Goal: Information Seeking & Learning: Learn about a topic

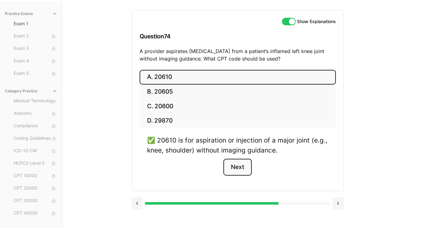
click at [240, 168] on button "Next" at bounding box center [237, 166] width 28 height 17
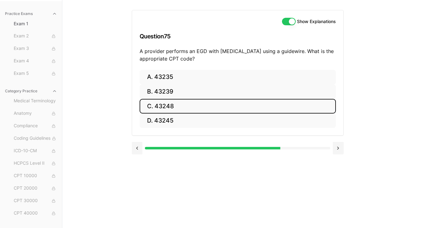
click at [168, 107] on button "C. 43248" at bounding box center [237, 106] width 196 height 15
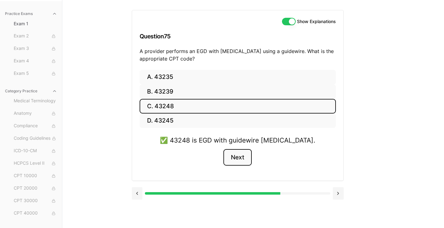
click at [233, 160] on button "Next" at bounding box center [237, 157] width 28 height 17
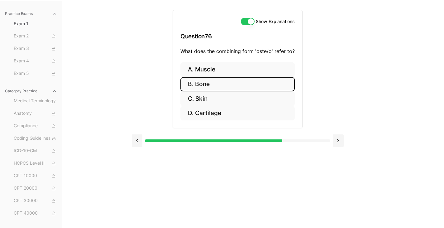
click at [205, 83] on button "B. Bone" at bounding box center [237, 84] width 114 height 15
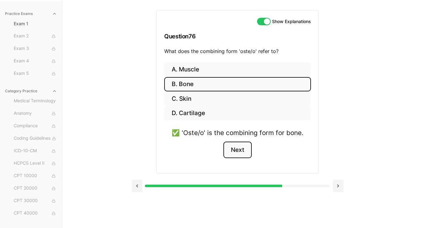
click at [240, 149] on button "Next" at bounding box center [237, 149] width 28 height 17
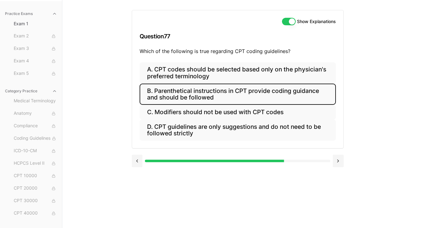
click at [185, 99] on button "B. Parenthetical instructions in CPT provide coding guidance and should be foll…" at bounding box center [237, 93] width 196 height 21
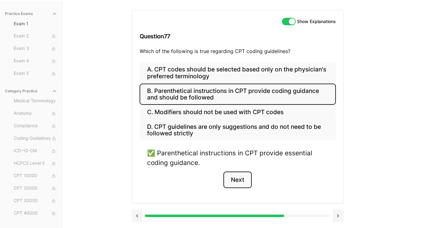
click at [236, 182] on button "Next" at bounding box center [237, 179] width 28 height 17
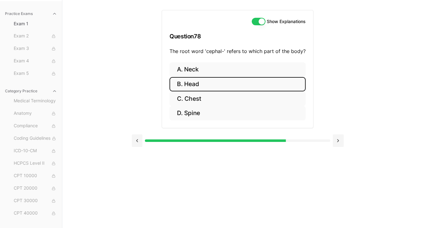
click at [188, 83] on button "B. Head" at bounding box center [237, 84] width 136 height 15
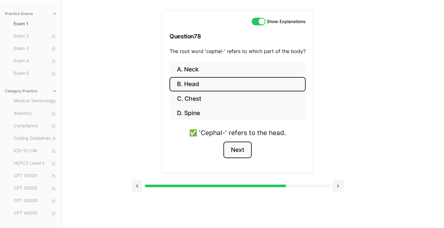
click at [239, 153] on button "Next" at bounding box center [237, 149] width 28 height 17
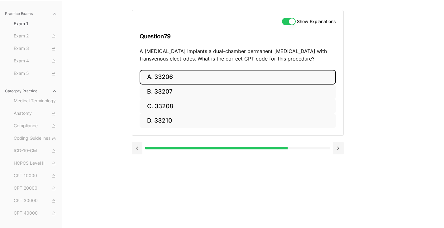
click at [163, 76] on button "A. 33206" at bounding box center [237, 77] width 196 height 15
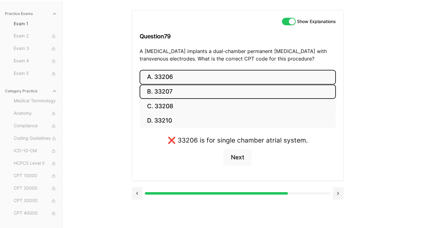
click at [165, 88] on button "B. 33207" at bounding box center [237, 91] width 196 height 15
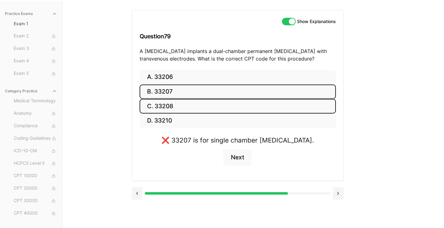
click at [167, 102] on button "C. 33208" at bounding box center [237, 106] width 196 height 15
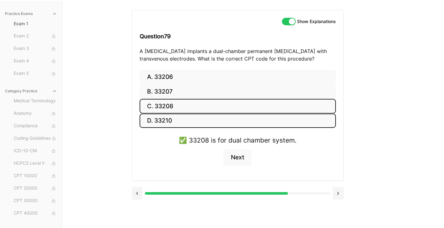
click at [164, 124] on button "D. 33210" at bounding box center [237, 120] width 196 height 15
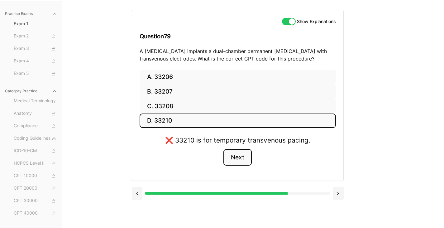
click at [235, 154] on button "Next" at bounding box center [237, 157] width 28 height 17
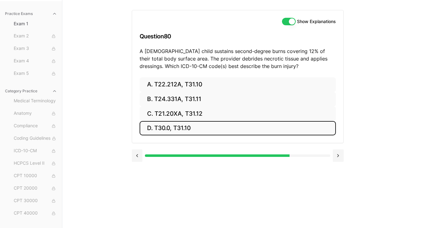
click at [192, 125] on button "D. T30.0, T31.10" at bounding box center [237, 128] width 196 height 15
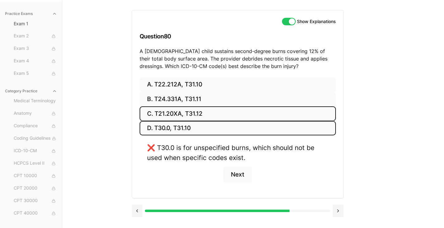
click at [194, 117] on button "C. T21.20XA, T31.12" at bounding box center [237, 113] width 196 height 15
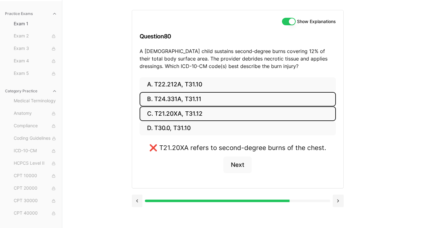
click at [184, 101] on button "B. T24.331A, T31.11" at bounding box center [237, 99] width 196 height 15
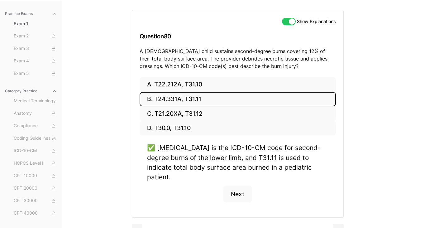
click at [184, 101] on button "B. T24.331A, T31.11" at bounding box center [237, 99] width 196 height 15
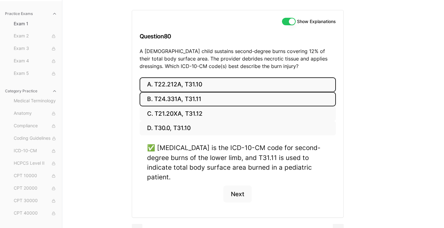
click at [190, 83] on button "A. T22.212A, T31.10" at bounding box center [237, 84] width 196 height 15
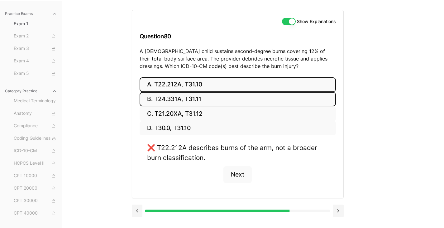
click at [186, 94] on button "B. T24.331A, T31.11" at bounding box center [237, 99] width 196 height 15
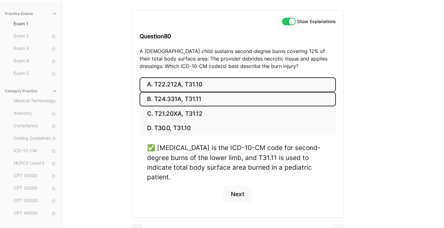
click at [211, 85] on button "A. T22.212A, T31.10" at bounding box center [237, 84] width 196 height 15
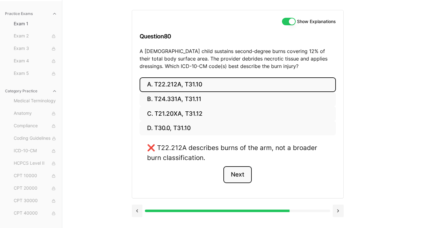
click at [239, 172] on button "Next" at bounding box center [237, 174] width 28 height 17
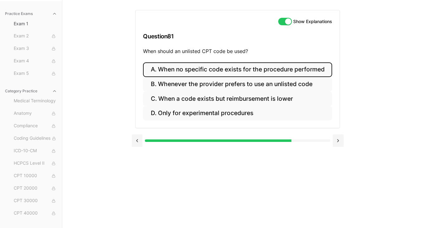
click at [252, 74] on button "A. When no specific code exists for the procedure performed" at bounding box center [237, 69] width 189 height 15
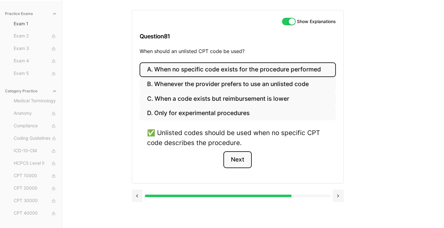
click at [242, 160] on button "Next" at bounding box center [237, 159] width 28 height 17
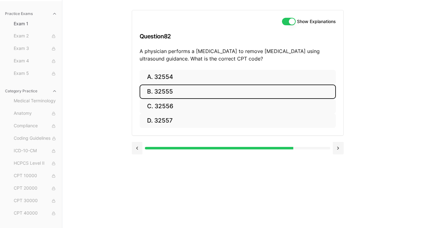
click at [162, 89] on button "B. 32555" at bounding box center [237, 91] width 196 height 15
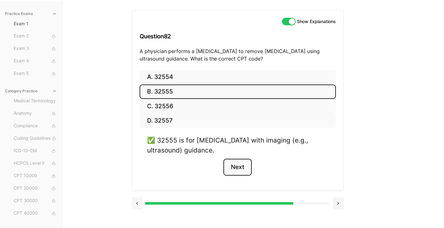
click at [238, 168] on button "Next" at bounding box center [237, 166] width 28 height 17
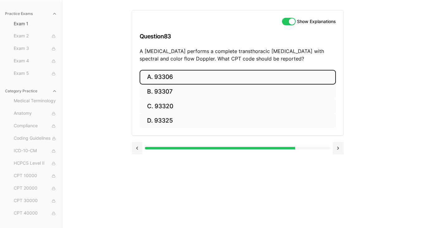
click at [179, 81] on button "A. 93306" at bounding box center [237, 77] width 196 height 15
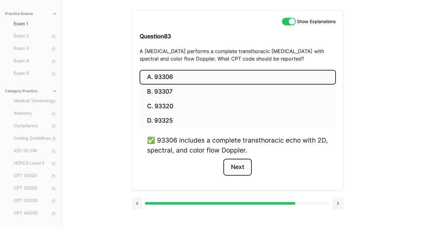
click at [245, 167] on button "Next" at bounding box center [237, 166] width 28 height 17
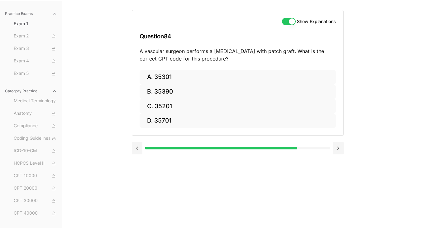
click at [245, 167] on div "Show Explanations Question 84 A vascular surgeon performs a [MEDICAL_DATA] with…" at bounding box center [253, 114] width 243 height 228
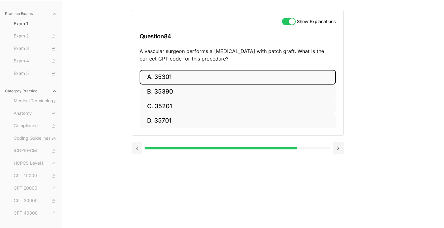
click at [164, 80] on button "A. 35301" at bounding box center [237, 77] width 196 height 15
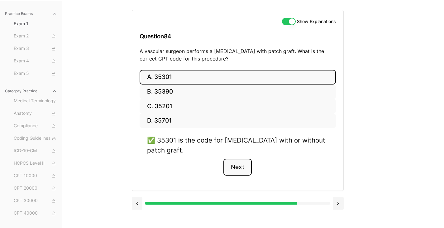
click at [237, 158] on button "Next" at bounding box center [237, 166] width 28 height 17
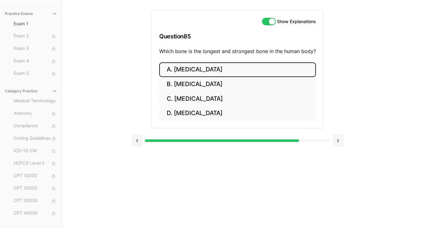
click at [192, 67] on button "A. [MEDICAL_DATA]" at bounding box center [237, 69] width 157 height 15
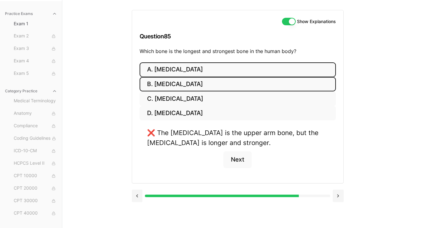
click at [160, 83] on button "B. [MEDICAL_DATA]" at bounding box center [237, 84] width 196 height 15
click at [167, 74] on button "A. [MEDICAL_DATA]" at bounding box center [237, 69] width 196 height 15
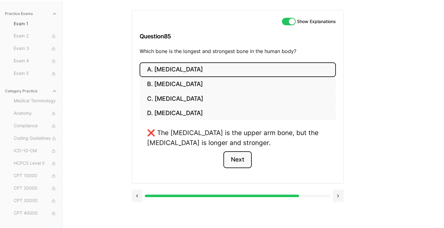
click at [236, 159] on button "Next" at bounding box center [237, 159] width 28 height 17
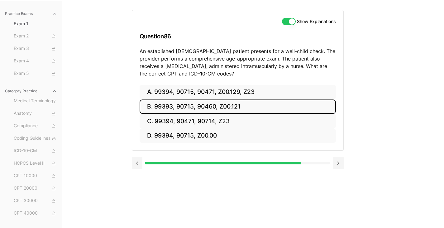
click at [195, 101] on button "B. 99393, 90715, 90460, Z00.121" at bounding box center [237, 106] width 196 height 15
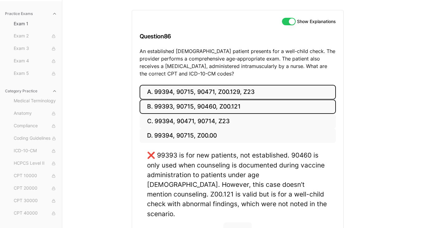
click at [196, 96] on button "A. 99394, 90715, 90471, Z00.129, Z23" at bounding box center [237, 92] width 196 height 15
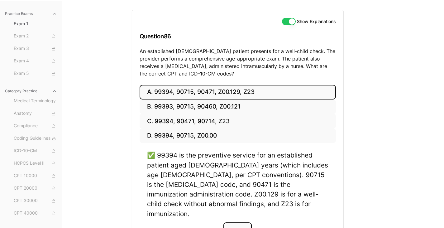
click at [243, 222] on button "Next" at bounding box center [237, 230] width 28 height 17
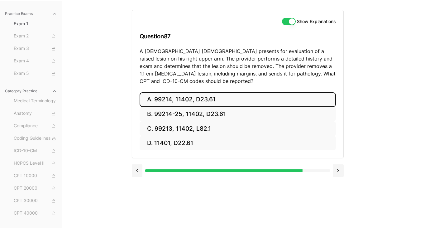
click at [199, 97] on button "A. 99214, 11402, D23.61" at bounding box center [237, 99] width 196 height 15
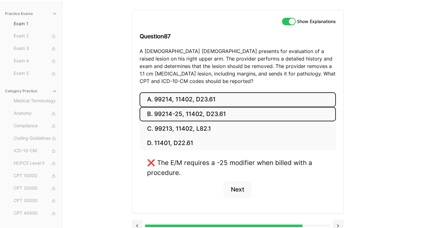
click at [185, 109] on button "B. 99214-25, 11402, D23.61" at bounding box center [237, 114] width 196 height 15
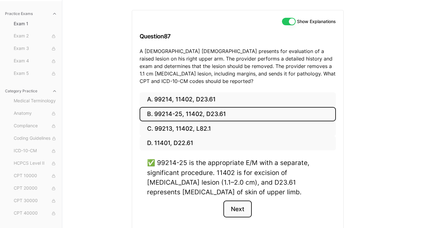
click at [234, 205] on button "Next" at bounding box center [237, 208] width 28 height 17
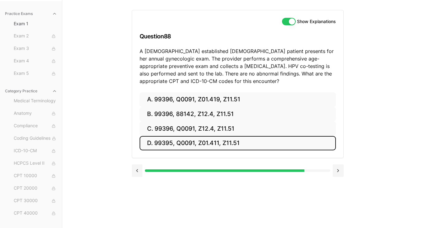
click at [183, 144] on button "D. 99395, Q0091, Z01.411, Z11.51" at bounding box center [237, 143] width 196 height 15
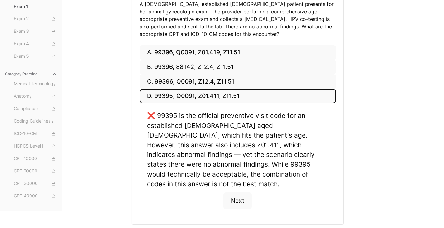
scroll to position [115, 0]
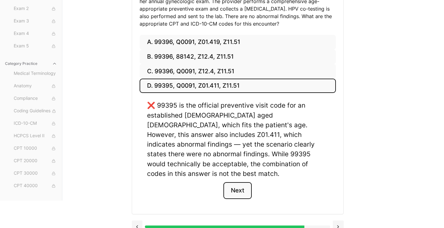
click at [233, 182] on button "Next" at bounding box center [237, 190] width 28 height 17
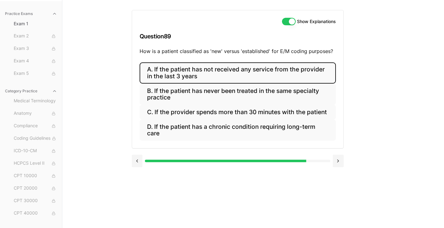
click at [192, 71] on button "A. If the patient has not received any service from the provider in the last 3 …" at bounding box center [237, 72] width 196 height 21
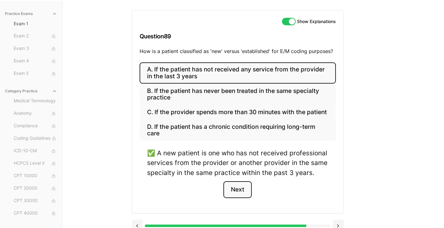
click at [238, 190] on button "Next" at bounding box center [237, 189] width 28 height 17
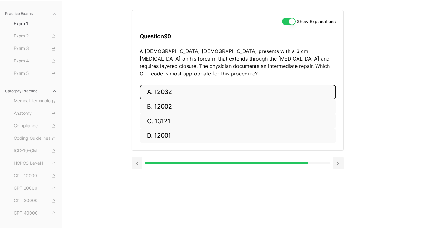
click at [176, 85] on button "A. 12032" at bounding box center [237, 92] width 196 height 15
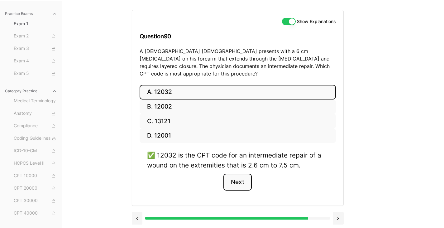
click at [242, 173] on button "Next" at bounding box center [237, 181] width 28 height 17
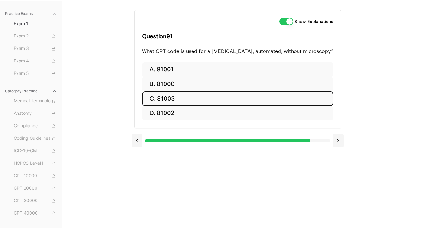
click at [211, 98] on button "C. 81003" at bounding box center [237, 98] width 191 height 15
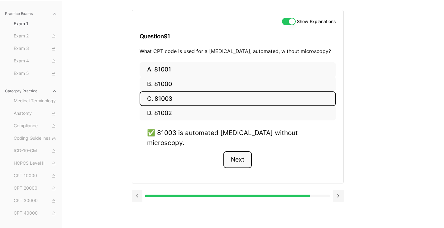
click at [235, 151] on button "Next" at bounding box center [237, 159] width 28 height 17
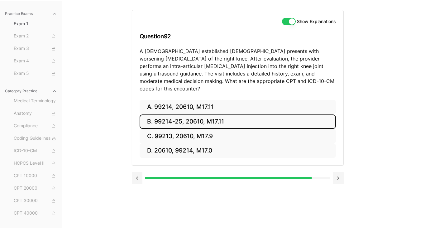
click at [199, 114] on button "B. 99214-25, 20610, M17.11" at bounding box center [237, 121] width 196 height 15
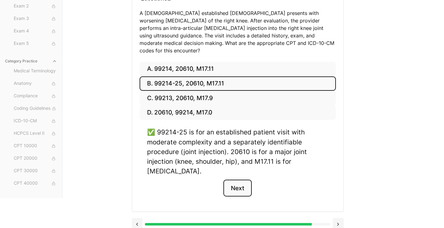
click at [243, 184] on button "Next" at bounding box center [237, 187] width 28 height 17
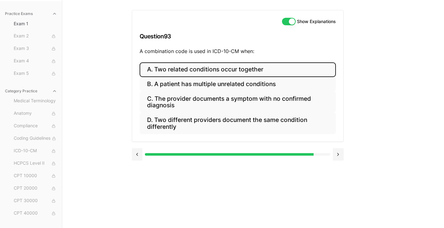
click at [199, 75] on button "A. Two related conditions occur together" at bounding box center [237, 69] width 196 height 15
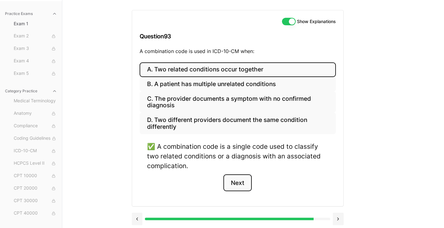
click at [233, 180] on button "Next" at bounding box center [237, 182] width 28 height 17
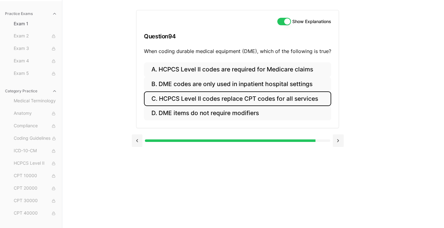
click at [229, 100] on button "C. HCPCS Level II codes replace CPT codes for all services" at bounding box center [237, 98] width 187 height 15
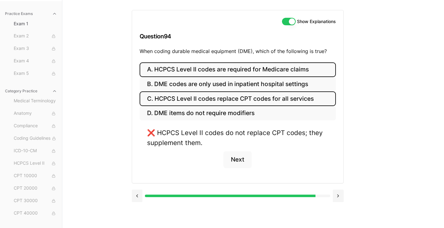
click at [243, 67] on button "A. HCPCS Level II codes are required for Medicare claims" at bounding box center [237, 69] width 196 height 15
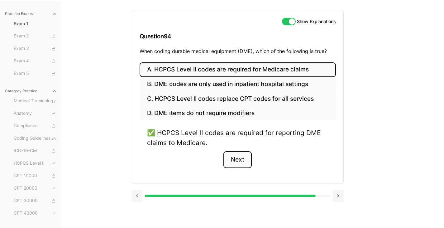
click at [239, 159] on button "Next" at bounding box center [237, 159] width 28 height 17
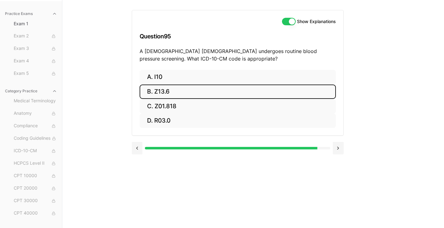
click at [174, 90] on button "B. Z13.6" at bounding box center [237, 91] width 196 height 15
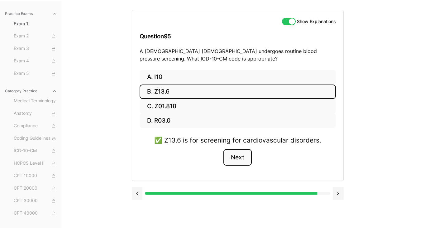
click at [238, 157] on button "Next" at bounding box center [237, 157] width 28 height 17
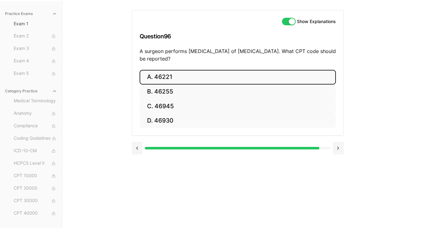
click at [196, 78] on button "A. 46221" at bounding box center [237, 77] width 196 height 15
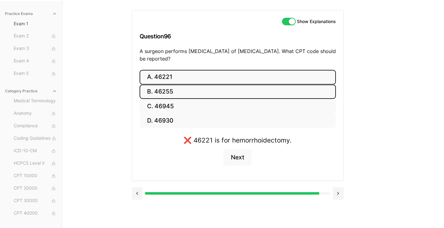
click at [184, 93] on button "B. 46255" at bounding box center [237, 91] width 196 height 15
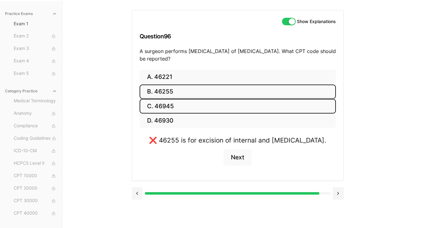
click at [177, 110] on button "C. 46945" at bounding box center [237, 106] width 196 height 15
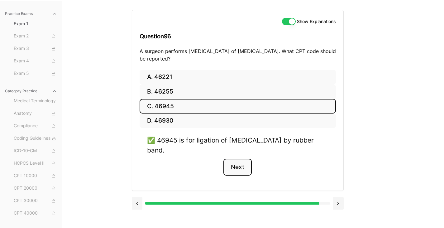
click at [243, 164] on button "Next" at bounding box center [237, 166] width 28 height 17
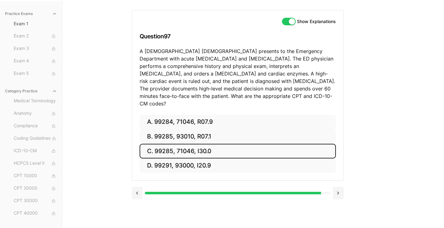
click at [233, 148] on button "C. 99285, 71046, I30.0" at bounding box center [237, 151] width 196 height 15
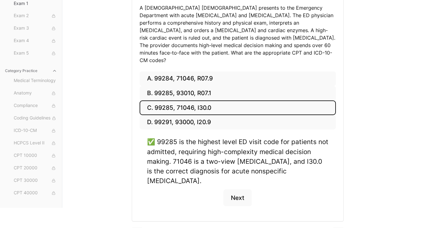
click at [236, 189] on button "Next" at bounding box center [237, 197] width 28 height 17
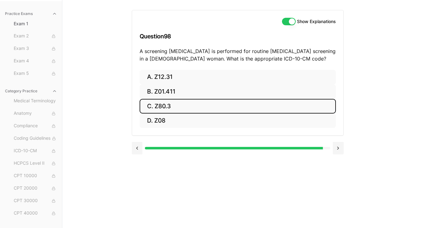
click at [185, 106] on button "C. Z80.3" at bounding box center [237, 106] width 196 height 15
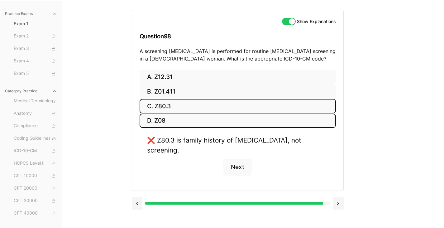
click at [160, 120] on button "D. Z08" at bounding box center [237, 120] width 196 height 15
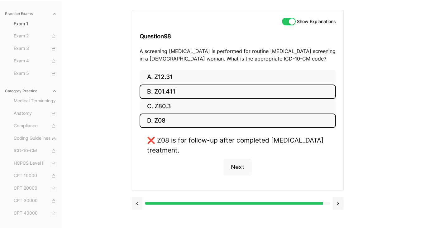
click at [165, 91] on button "B. Z01.411" at bounding box center [237, 91] width 196 height 15
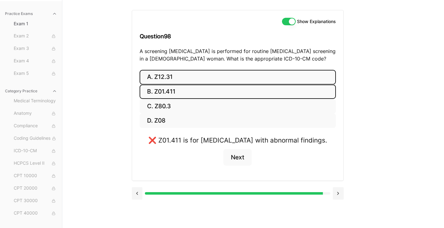
click at [172, 79] on button "A. Z12.31" at bounding box center [237, 77] width 196 height 15
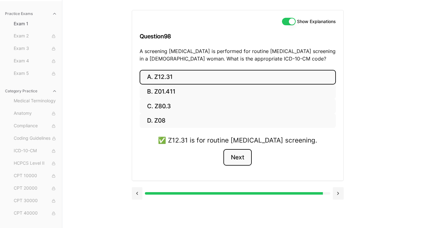
click at [240, 156] on button "Next" at bounding box center [237, 157] width 28 height 17
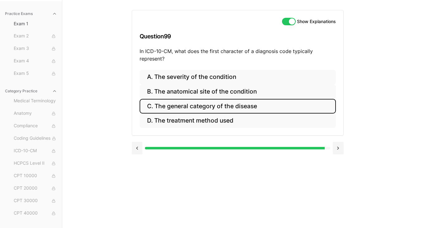
click at [209, 107] on button "C. The general category of the disease" at bounding box center [237, 106] width 196 height 15
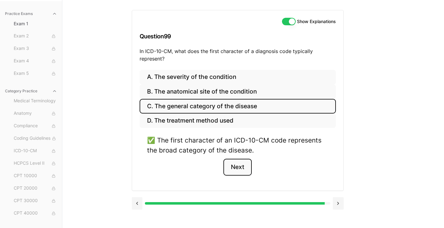
click at [235, 168] on button "Next" at bounding box center [237, 166] width 28 height 17
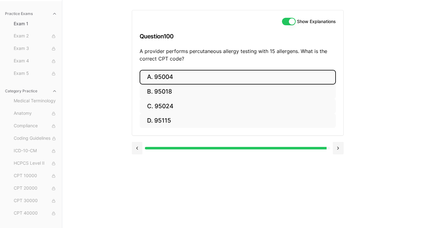
click at [194, 77] on button "A. 95004" at bounding box center [237, 77] width 196 height 15
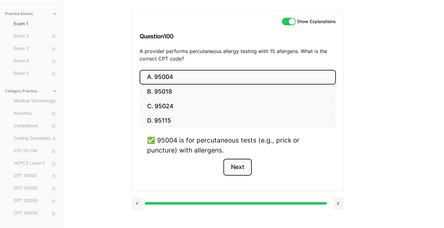
click at [238, 170] on button "Next" at bounding box center [237, 166] width 28 height 17
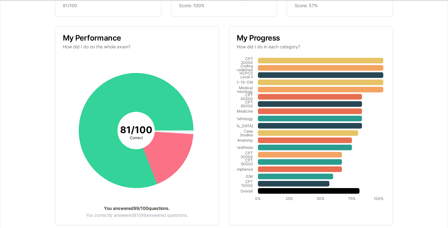
scroll to position [92, 0]
